Goal: Information Seeking & Learning: Learn about a topic

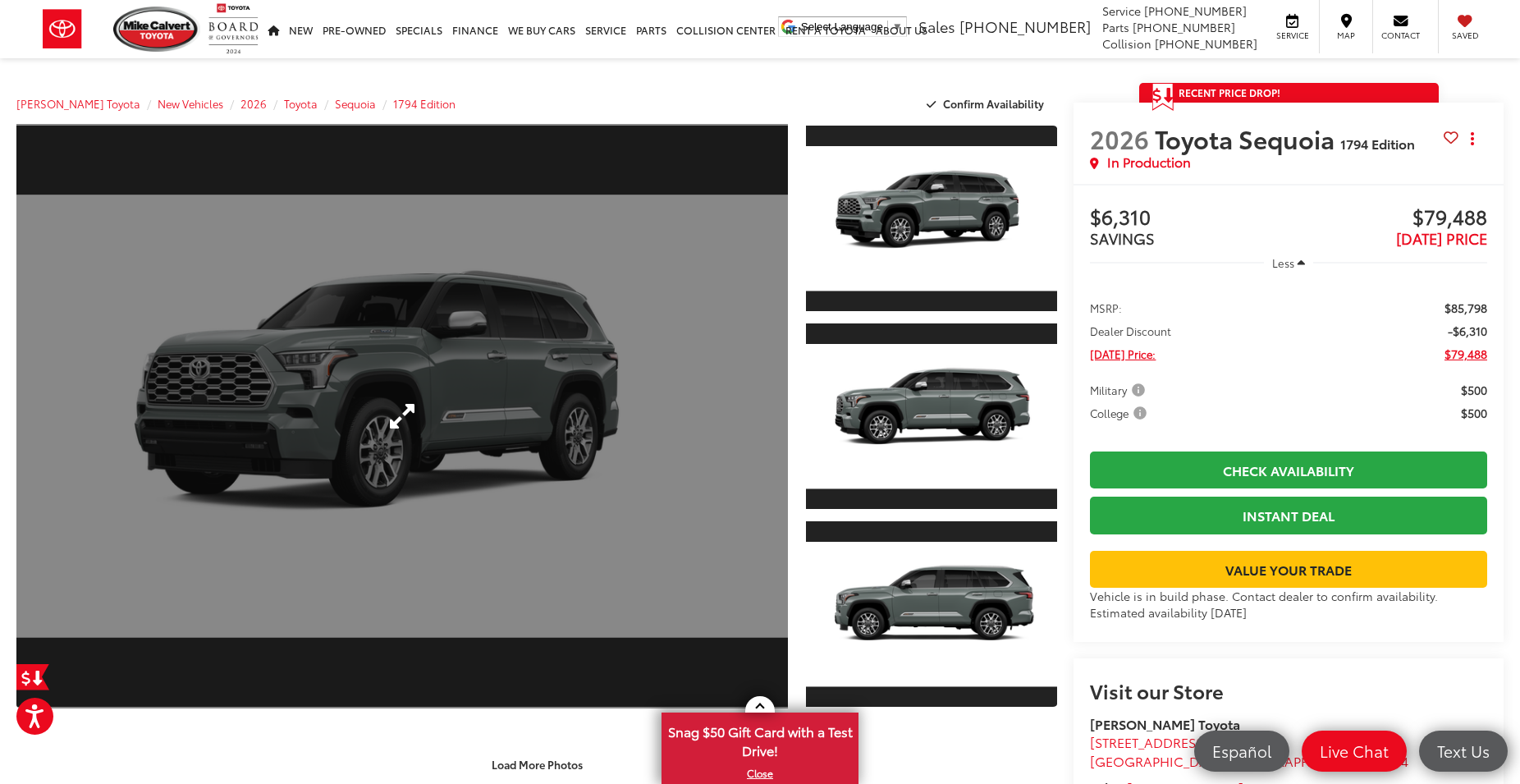
click at [527, 319] on link "Expand Photo 0" at bounding box center [403, 416] width 772 height 584
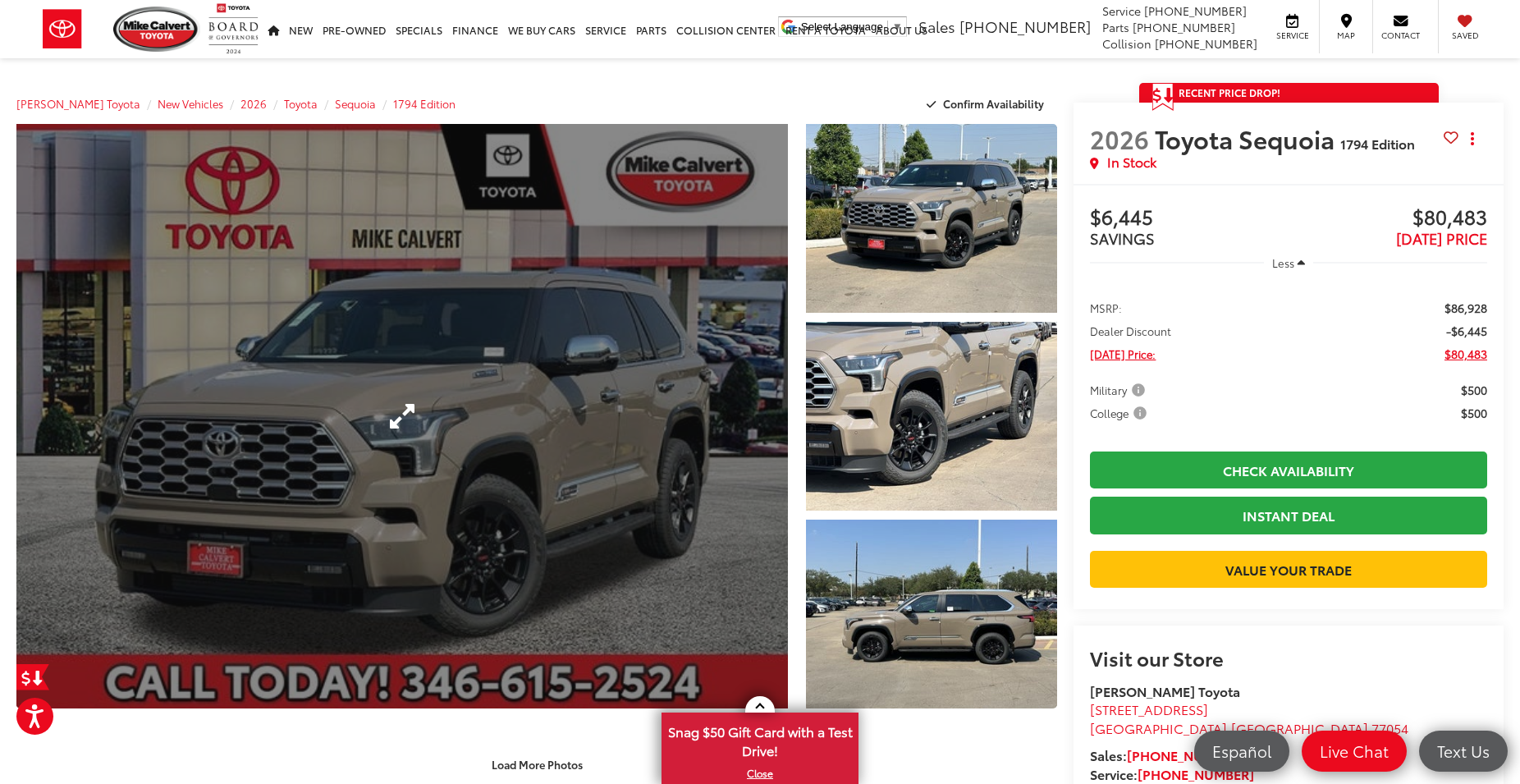
click at [569, 384] on link "Expand Photo 0" at bounding box center [403, 416] width 772 height 584
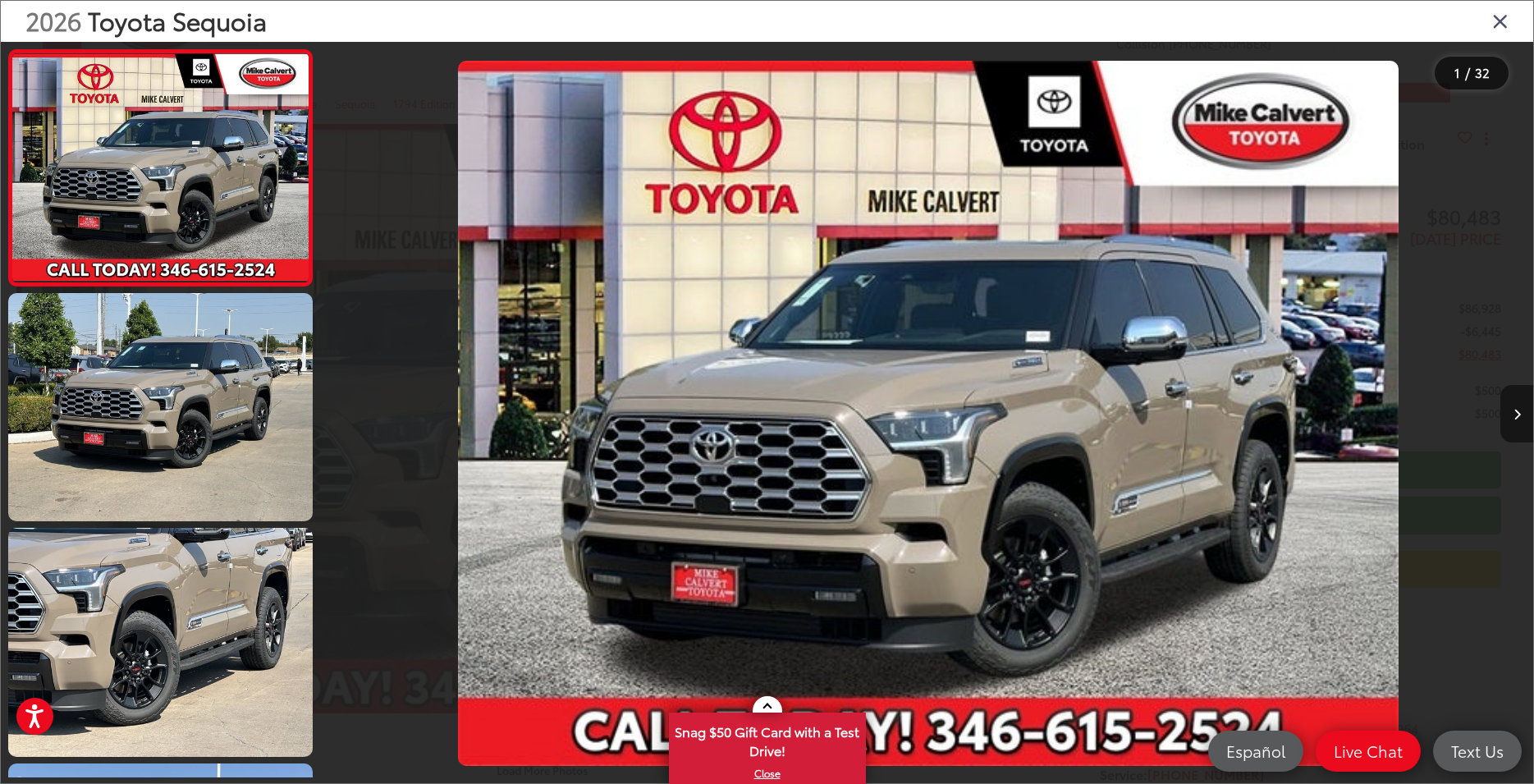
click at [1520, 418] on button "Next image" at bounding box center [1516, 413] width 33 height 58
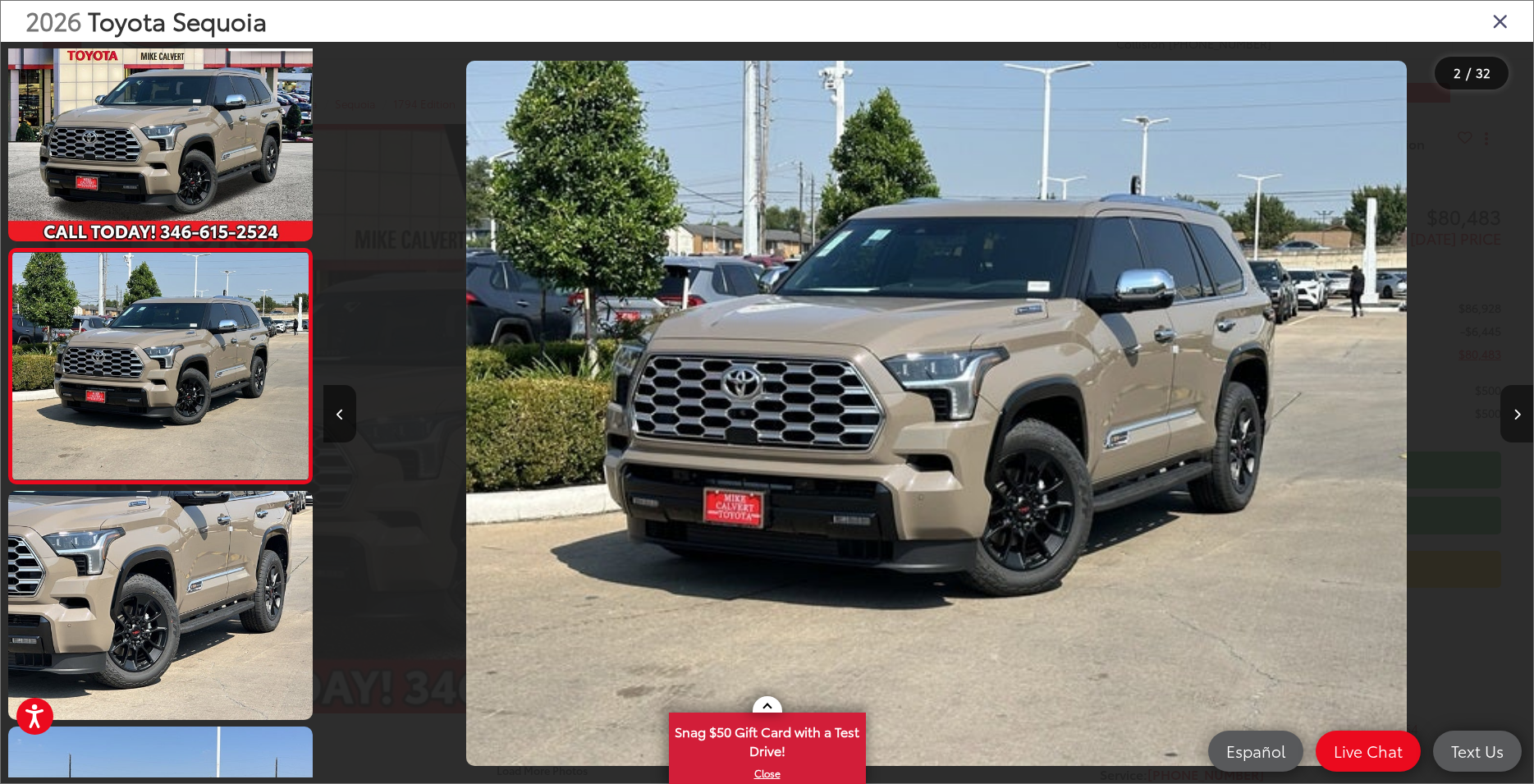
scroll to position [38, 0]
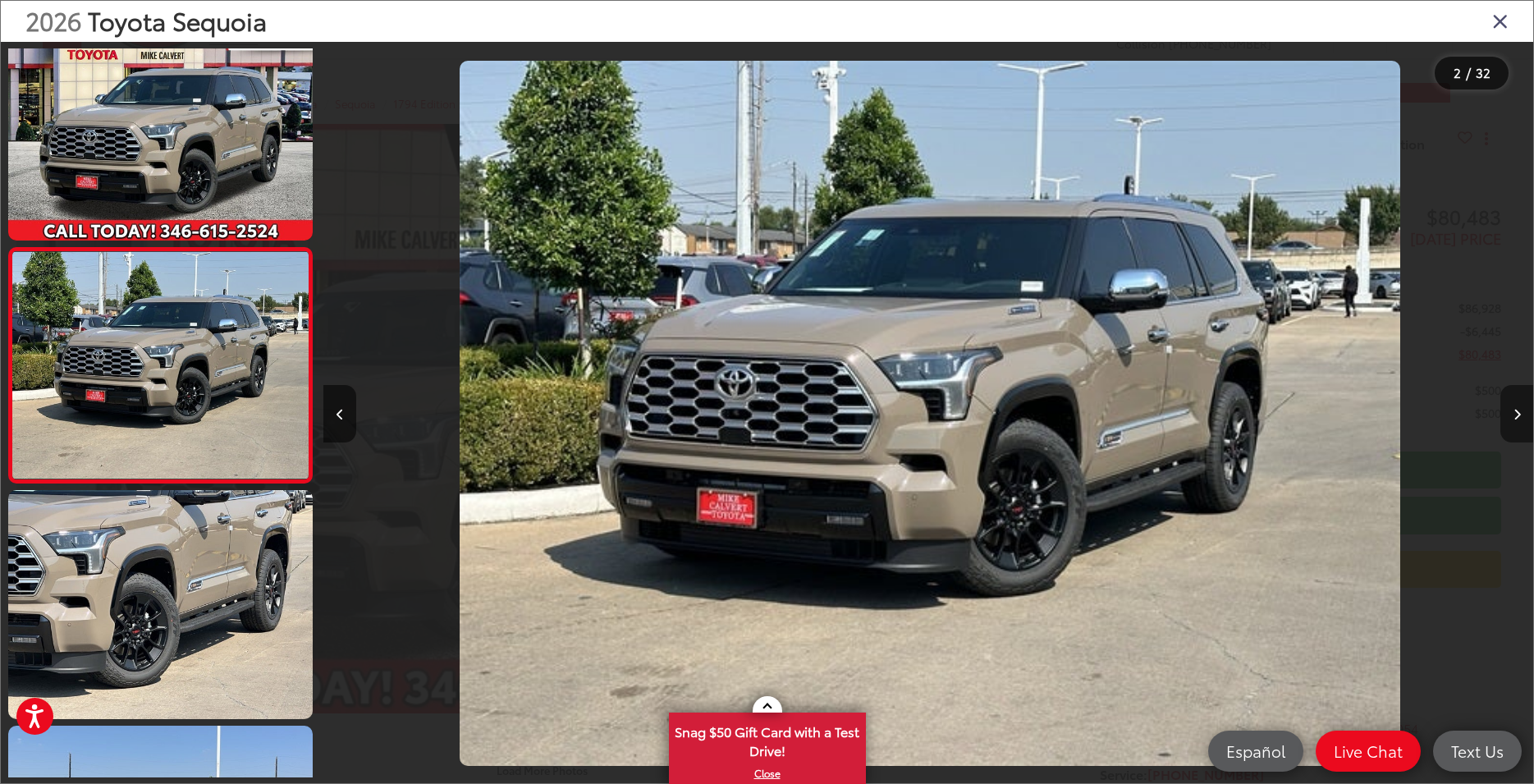
click at [1520, 418] on button "Next image" at bounding box center [1516, 413] width 33 height 58
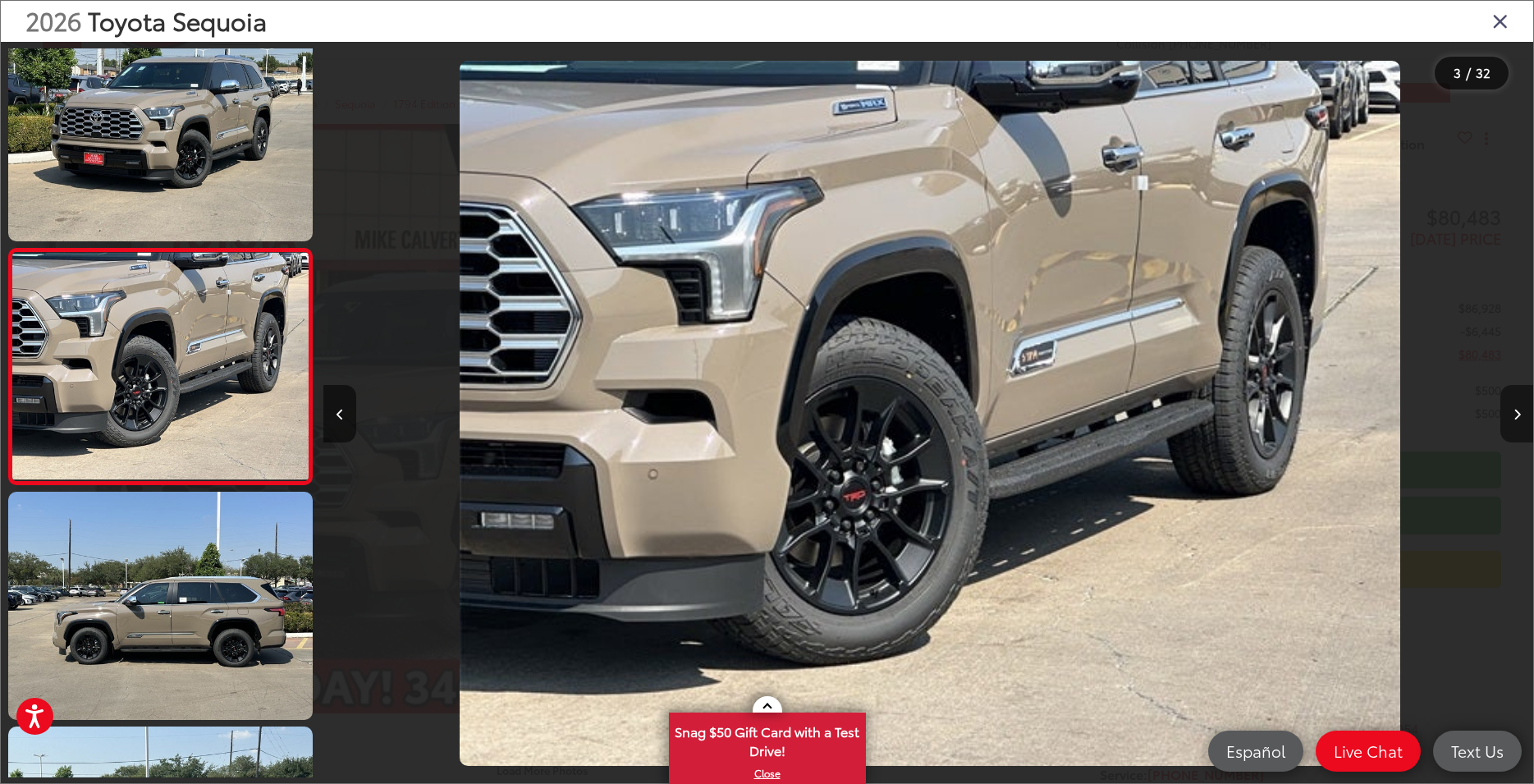
scroll to position [272, 0]
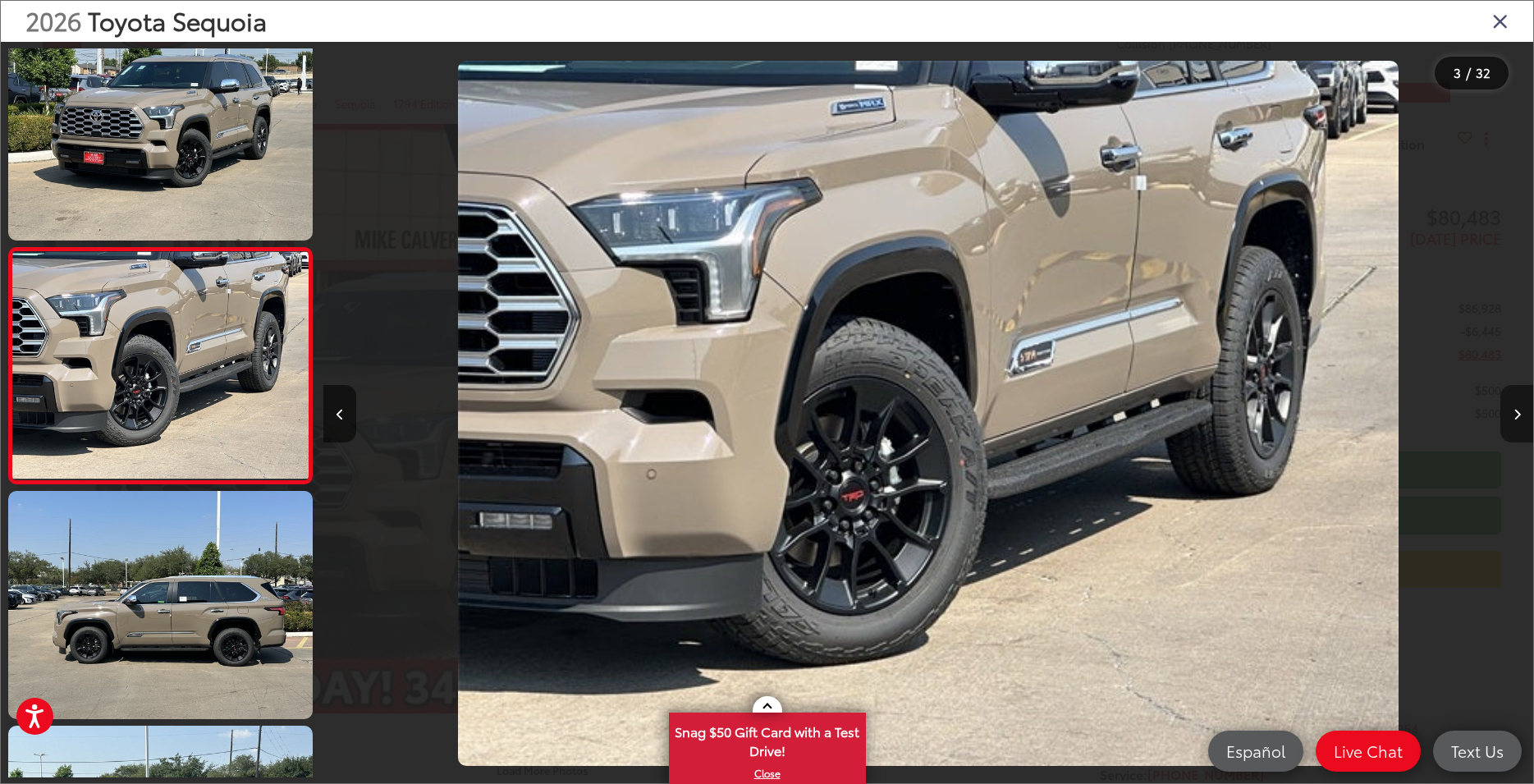
click at [1520, 418] on button "Next image" at bounding box center [1516, 413] width 33 height 58
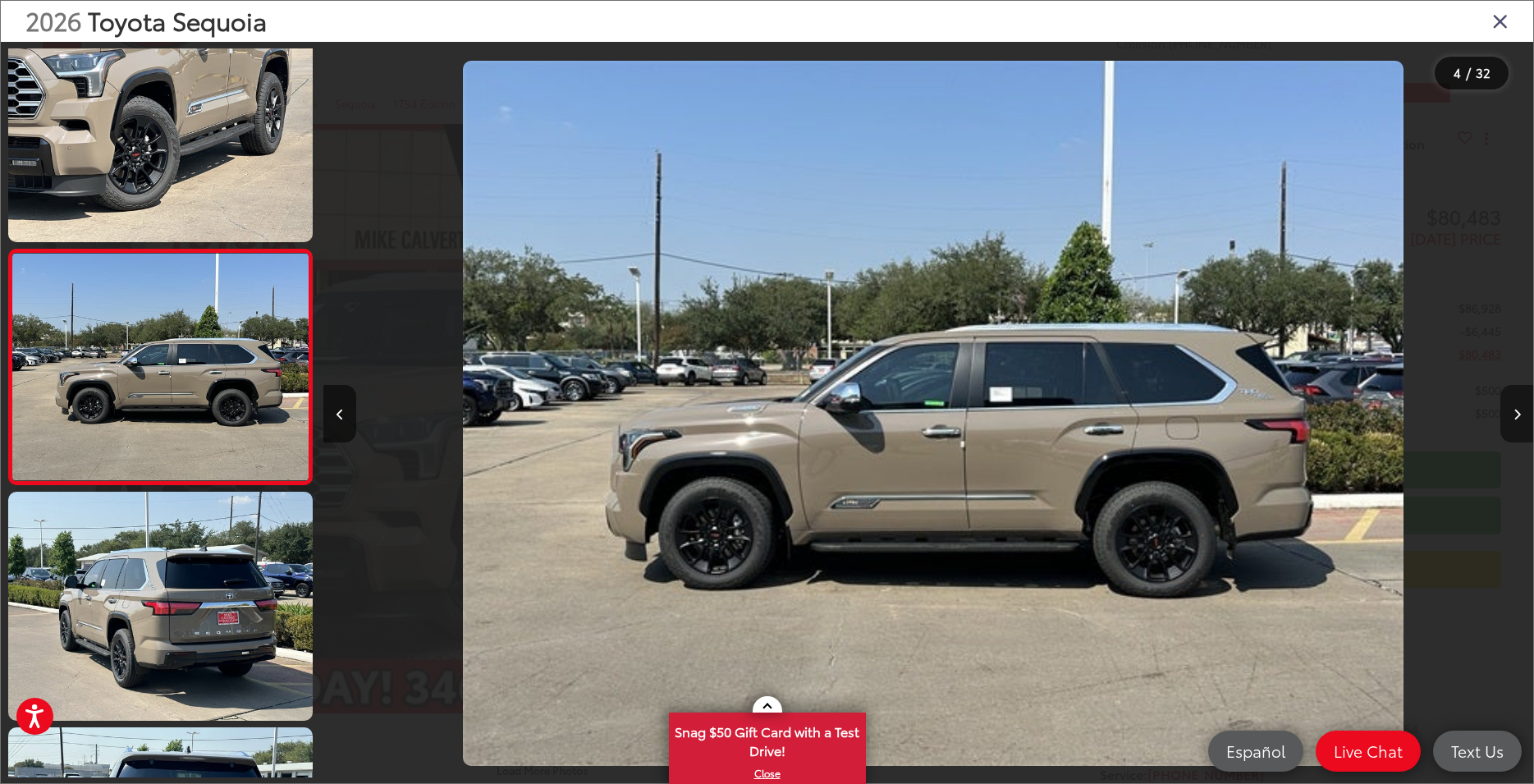
scroll to position [508, 0]
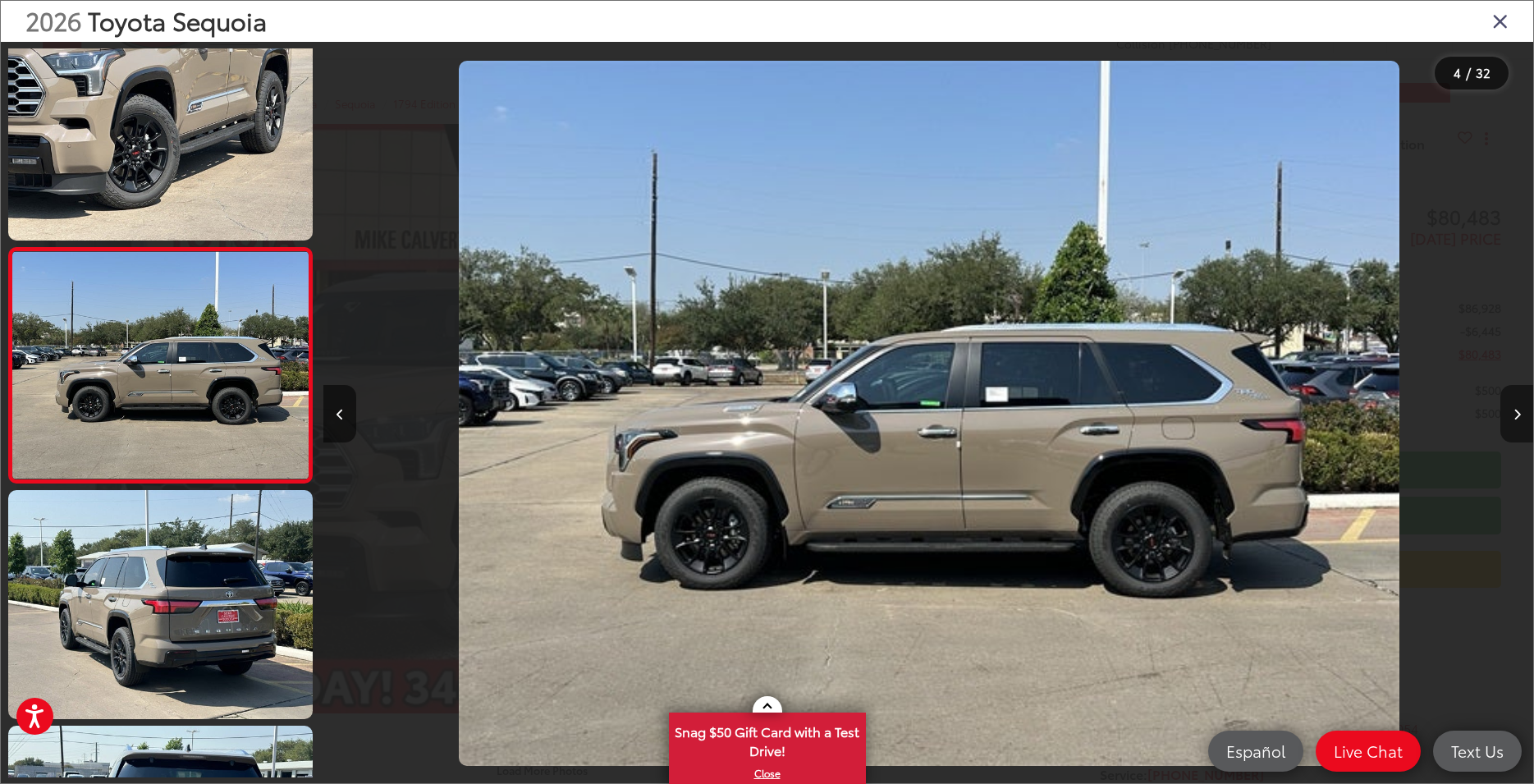
click at [1520, 418] on button "Next image" at bounding box center [1516, 413] width 33 height 58
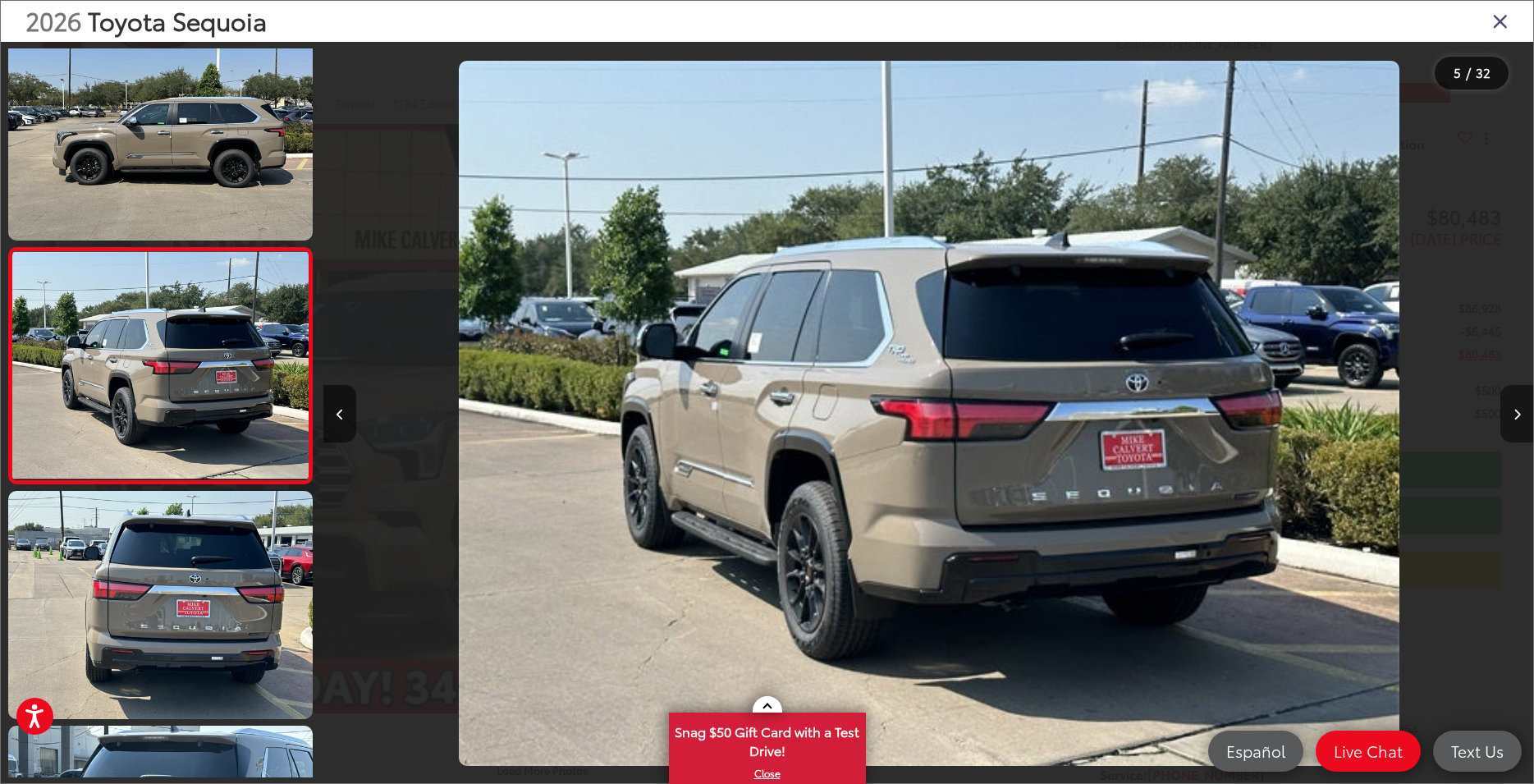
click at [1520, 418] on button "Next image" at bounding box center [1516, 413] width 33 height 58
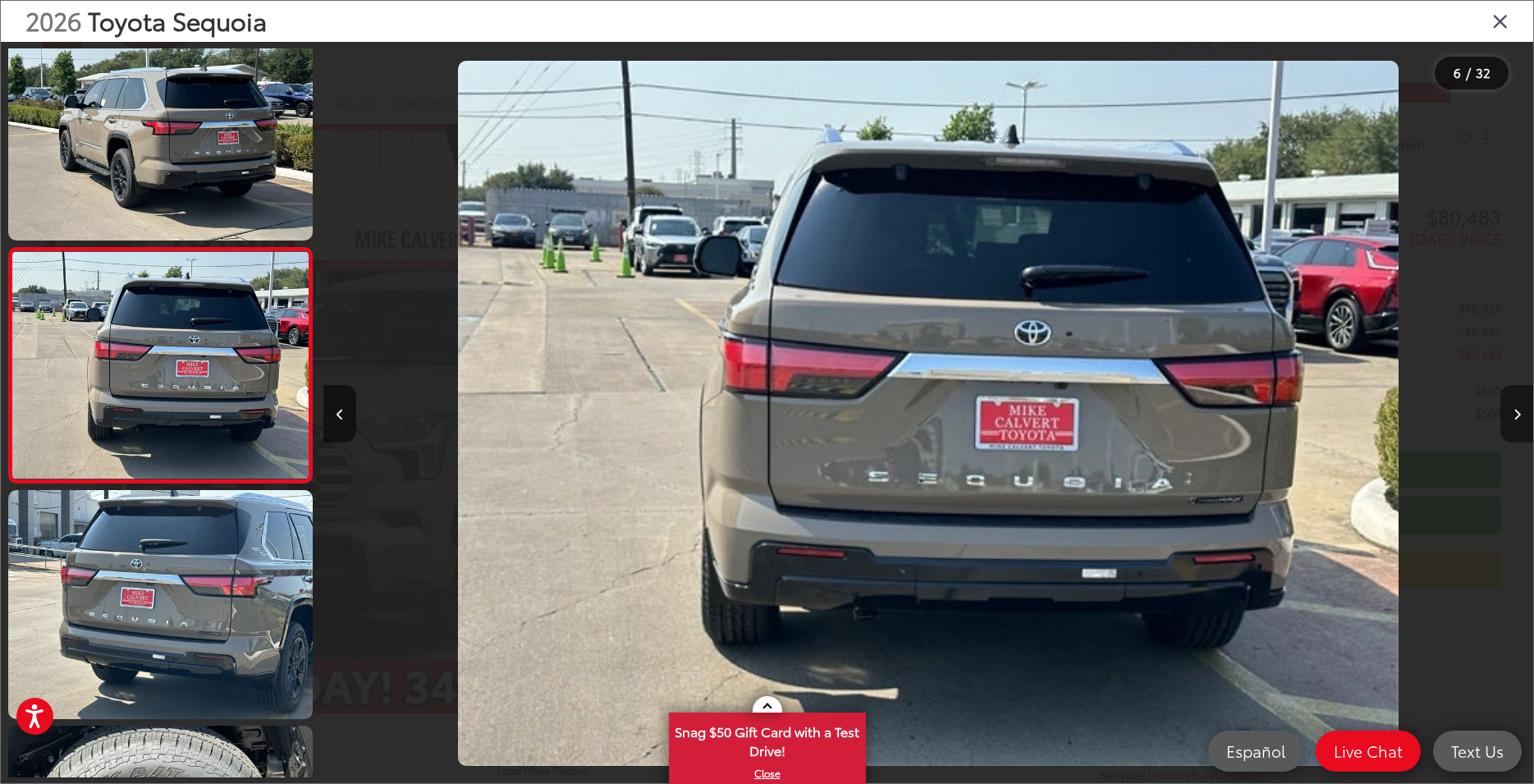
click at [1520, 418] on button "Next image" at bounding box center [1516, 413] width 33 height 58
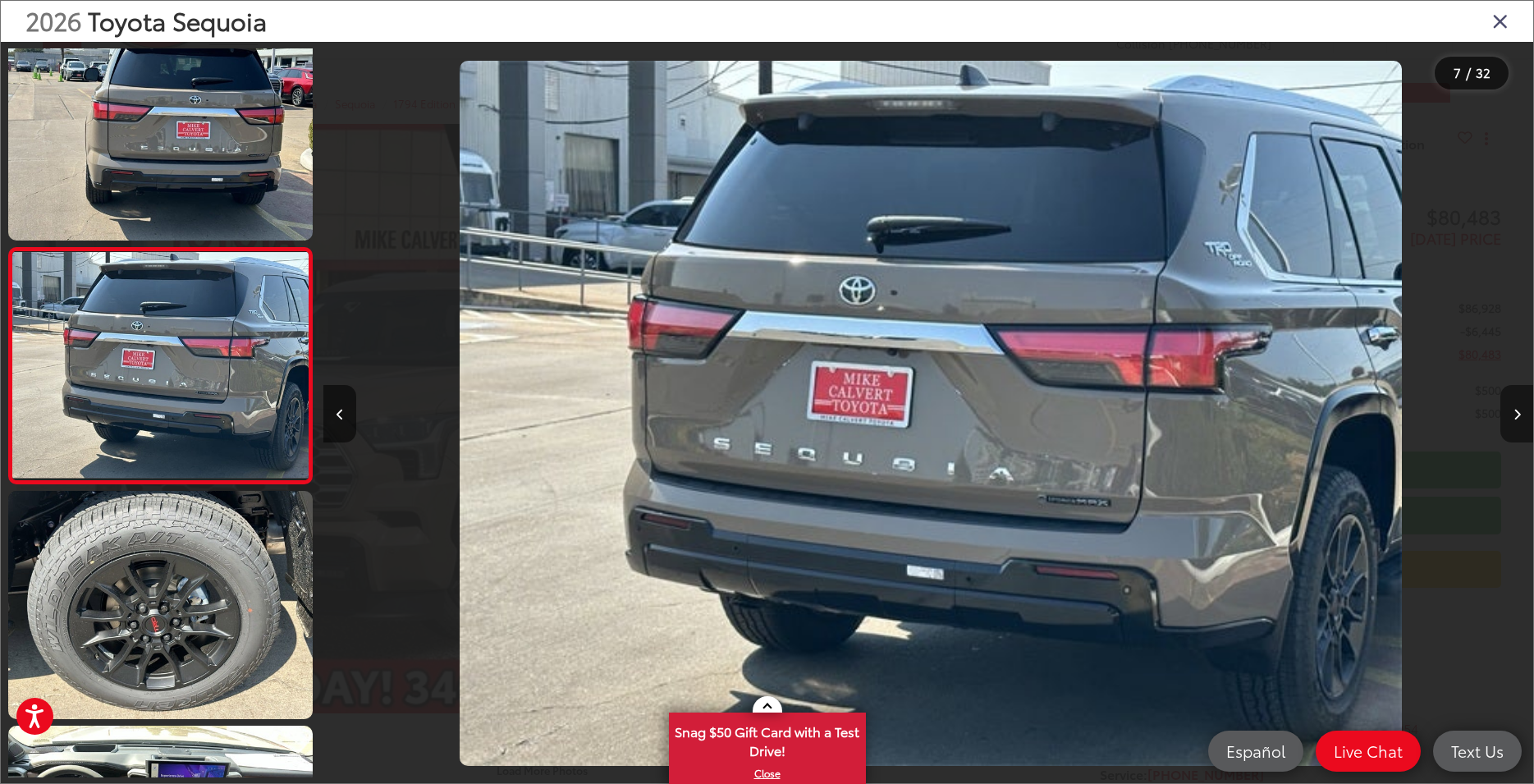
click at [1520, 418] on button "Next image" at bounding box center [1516, 413] width 33 height 58
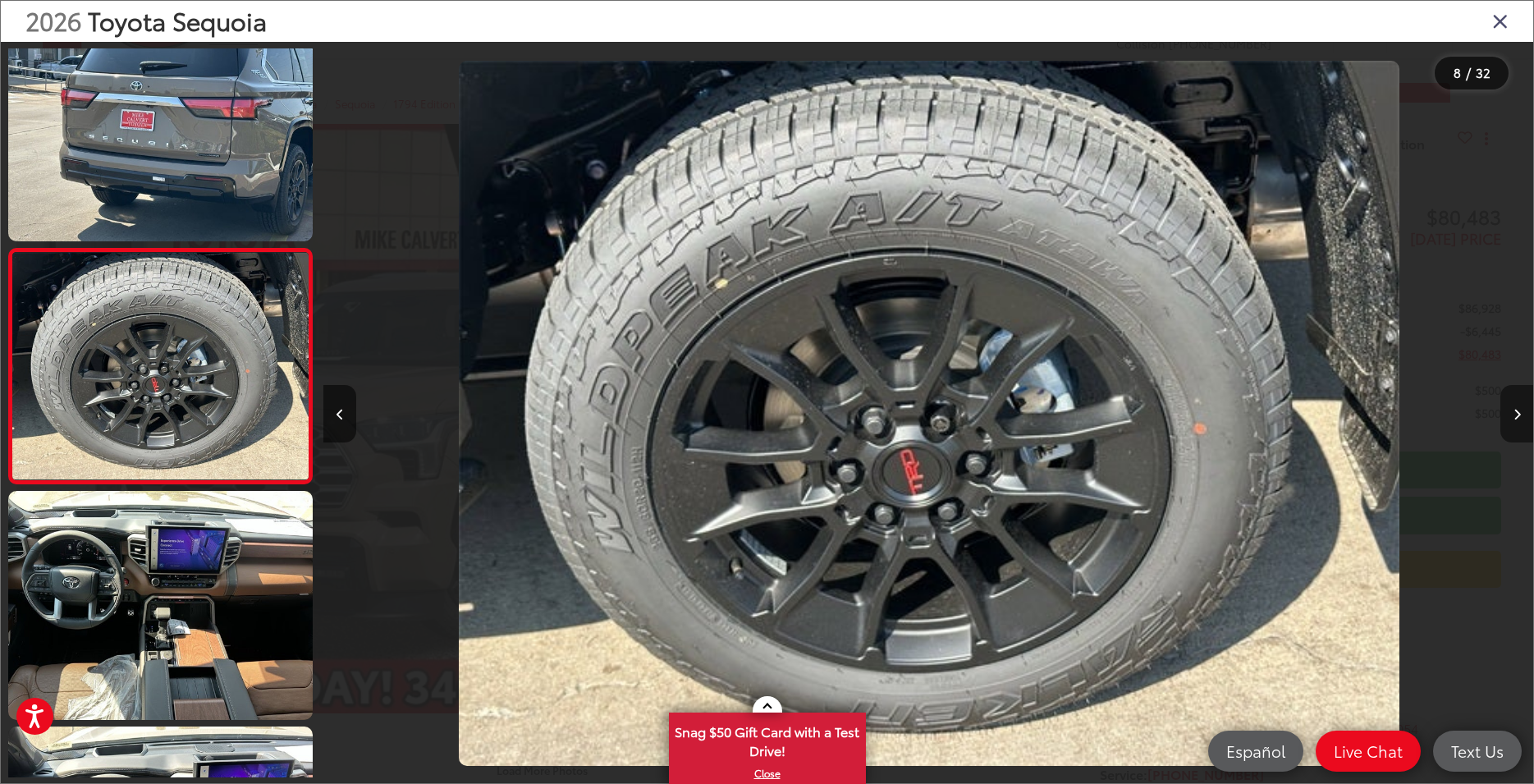
click at [1520, 418] on button "Next image" at bounding box center [1516, 413] width 33 height 58
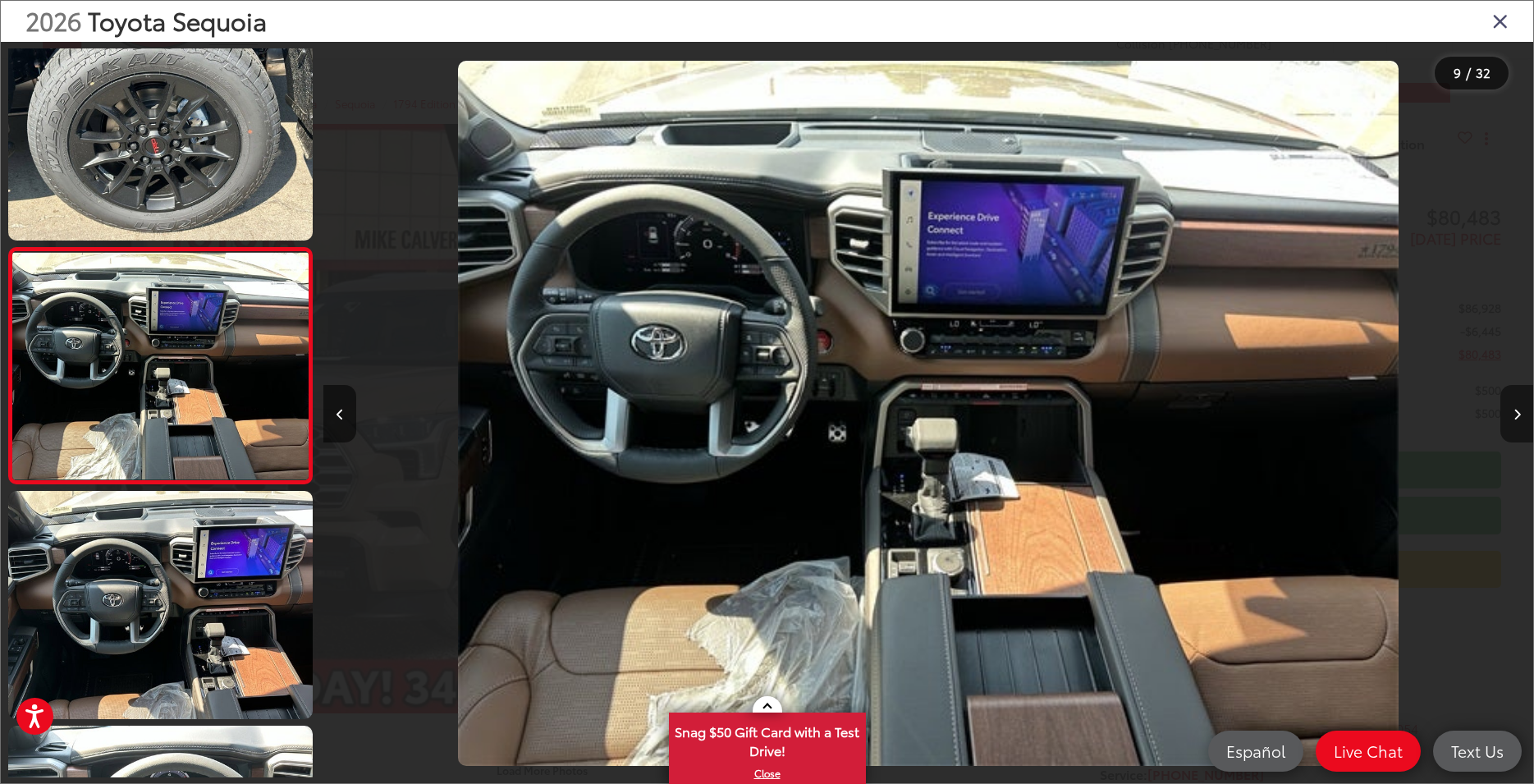
click at [1520, 418] on button "Next image" at bounding box center [1516, 413] width 33 height 58
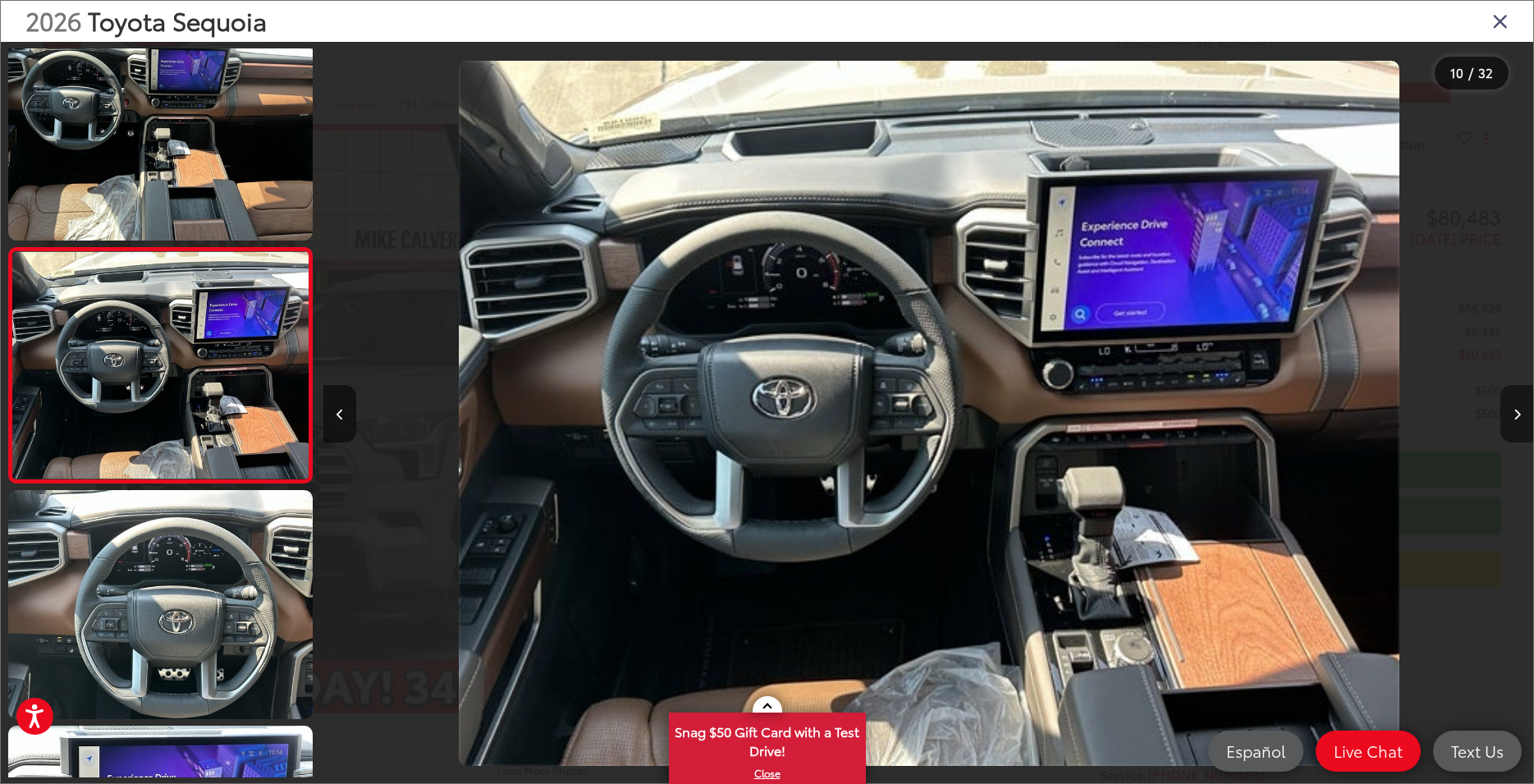
click at [1520, 418] on button "Next image" at bounding box center [1516, 413] width 33 height 58
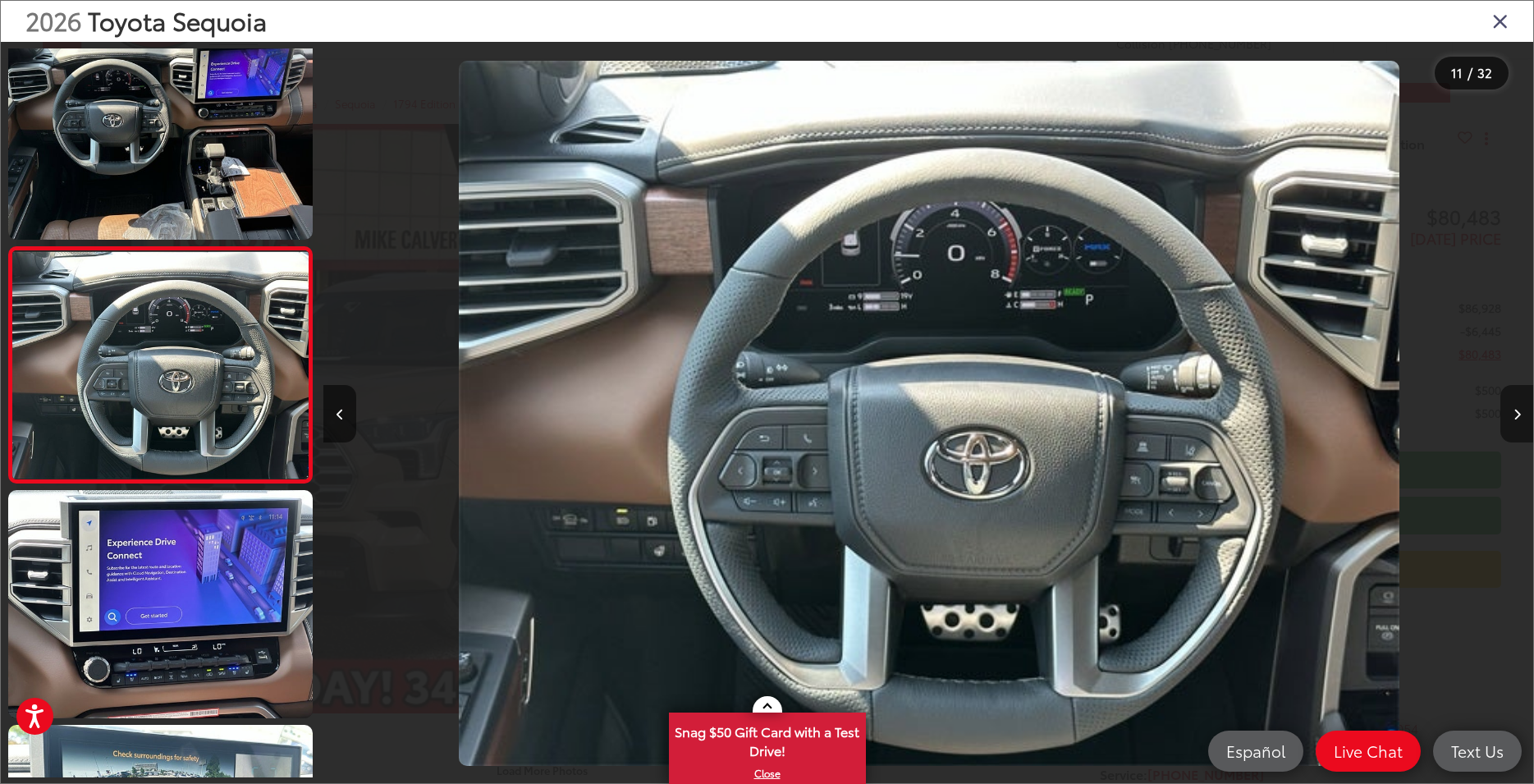
click at [1520, 418] on button "Next image" at bounding box center [1516, 413] width 33 height 58
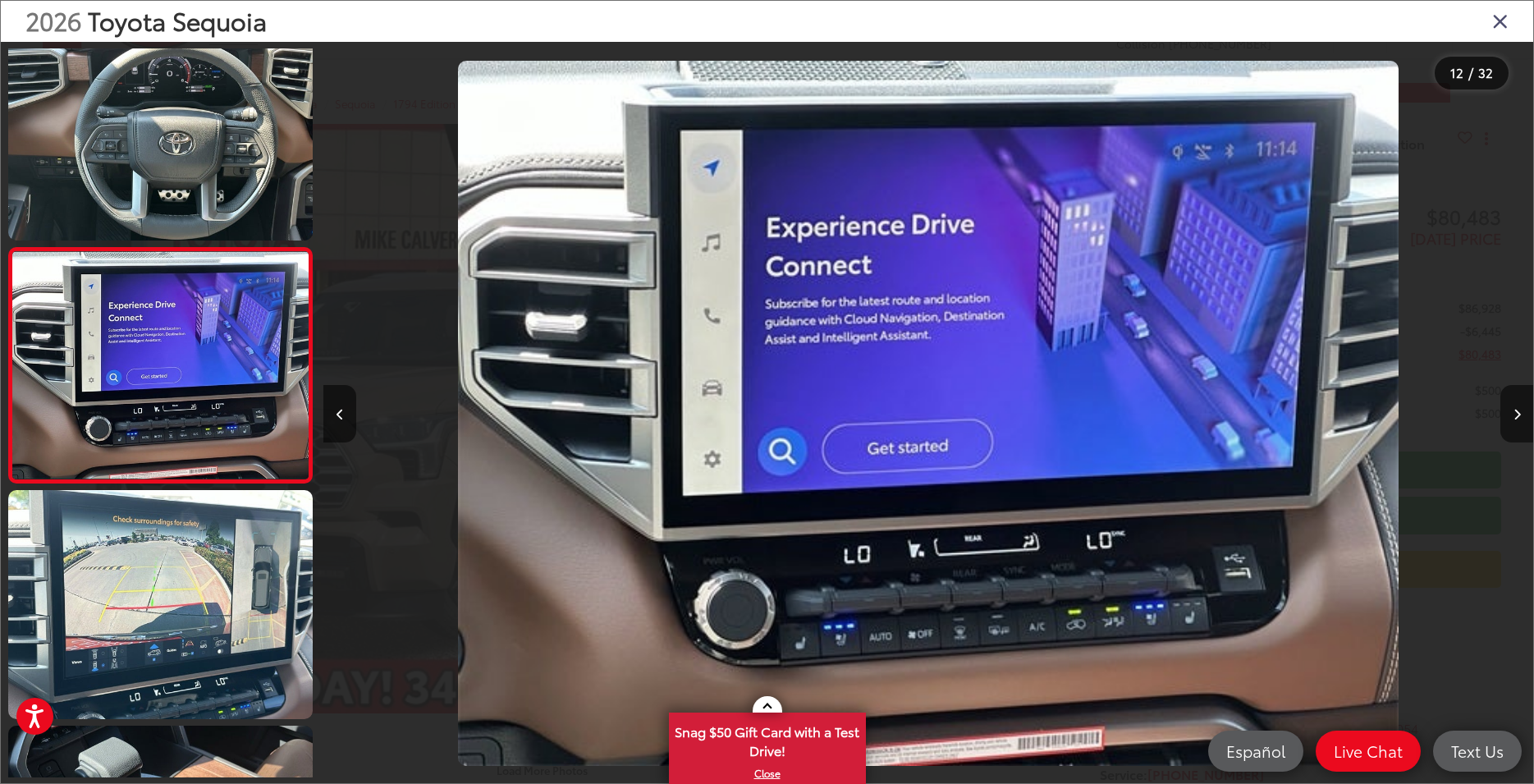
click at [1498, 31] on icon "Close gallery" at bounding box center [1500, 20] width 17 height 21
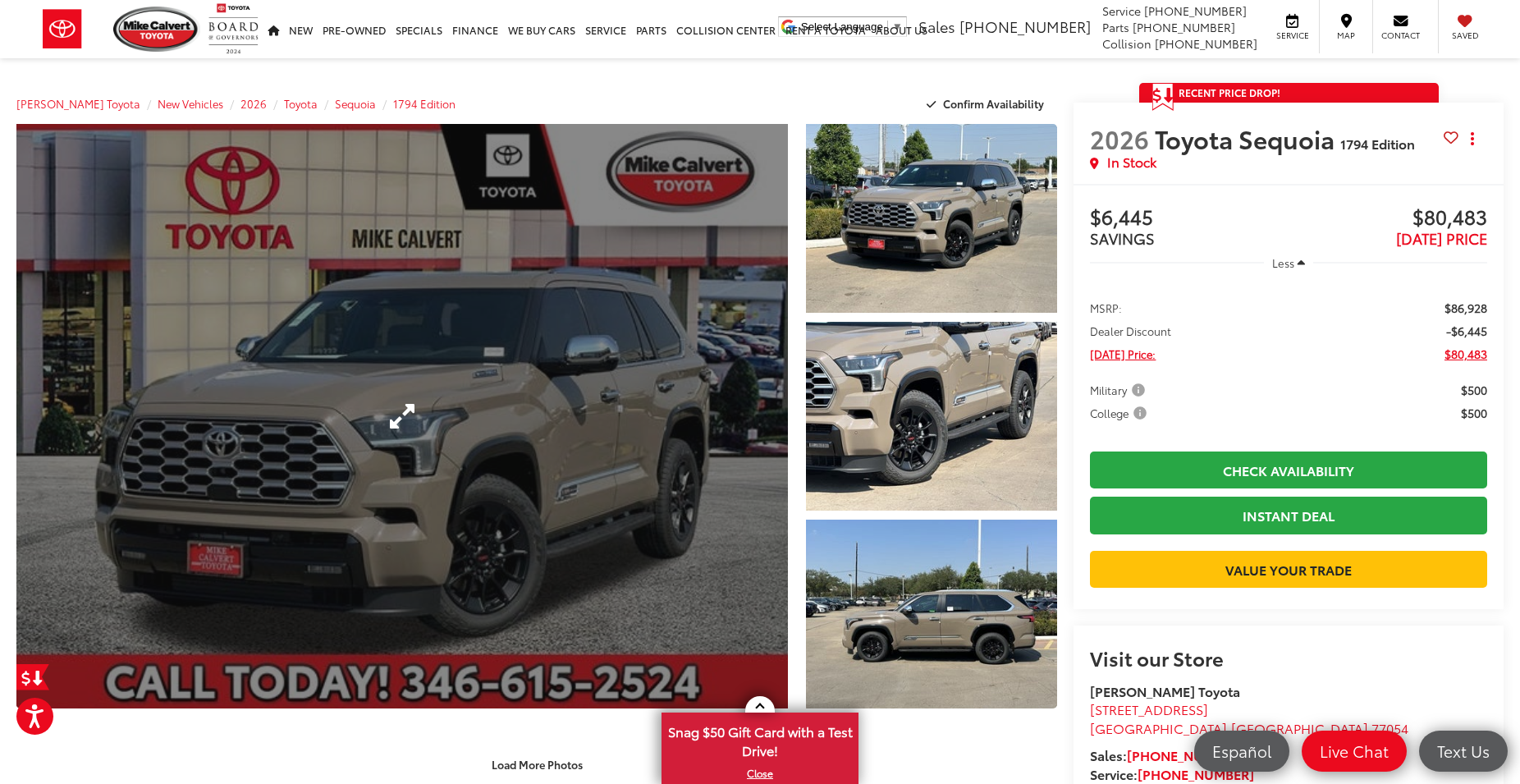
click at [445, 422] on link "Expand Photo 0" at bounding box center [403, 416] width 772 height 584
